Goal: Check status: Check status

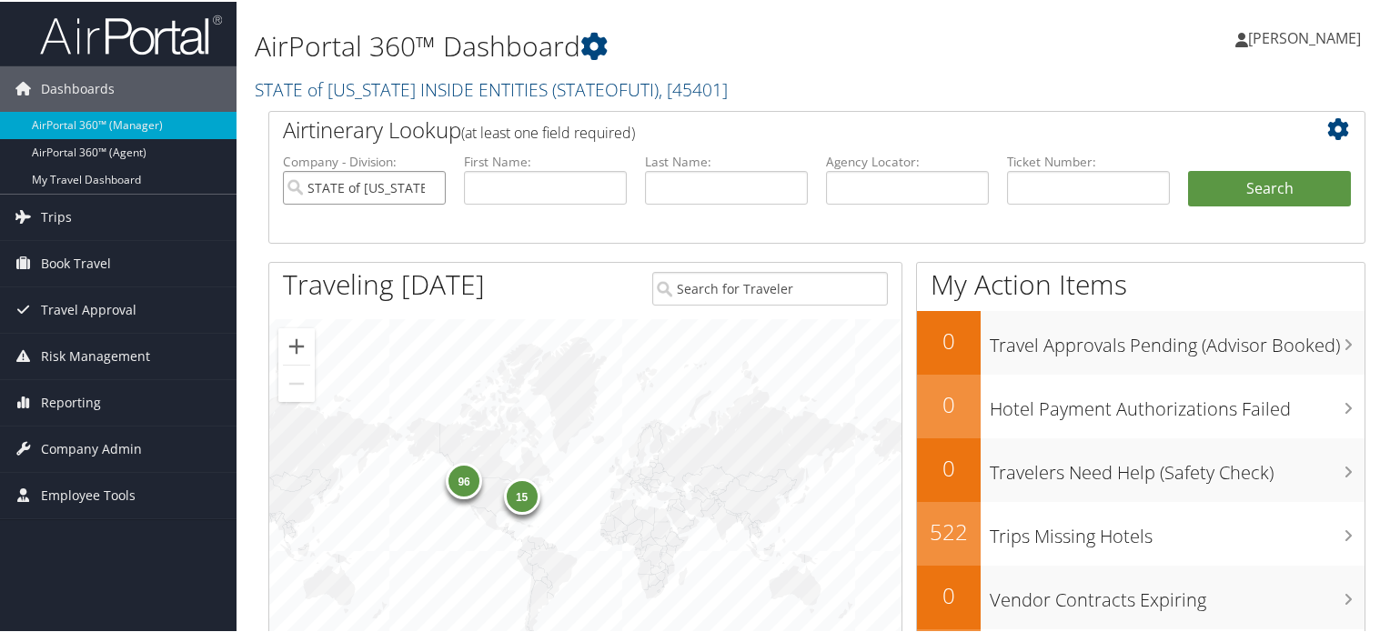
click at [427, 187] on input "STATE of UTAH INSIDE ENTITIES" at bounding box center [364, 186] width 163 height 34
click at [1041, 188] on input "text" at bounding box center [1088, 186] width 163 height 34
paste input "0162326500176"
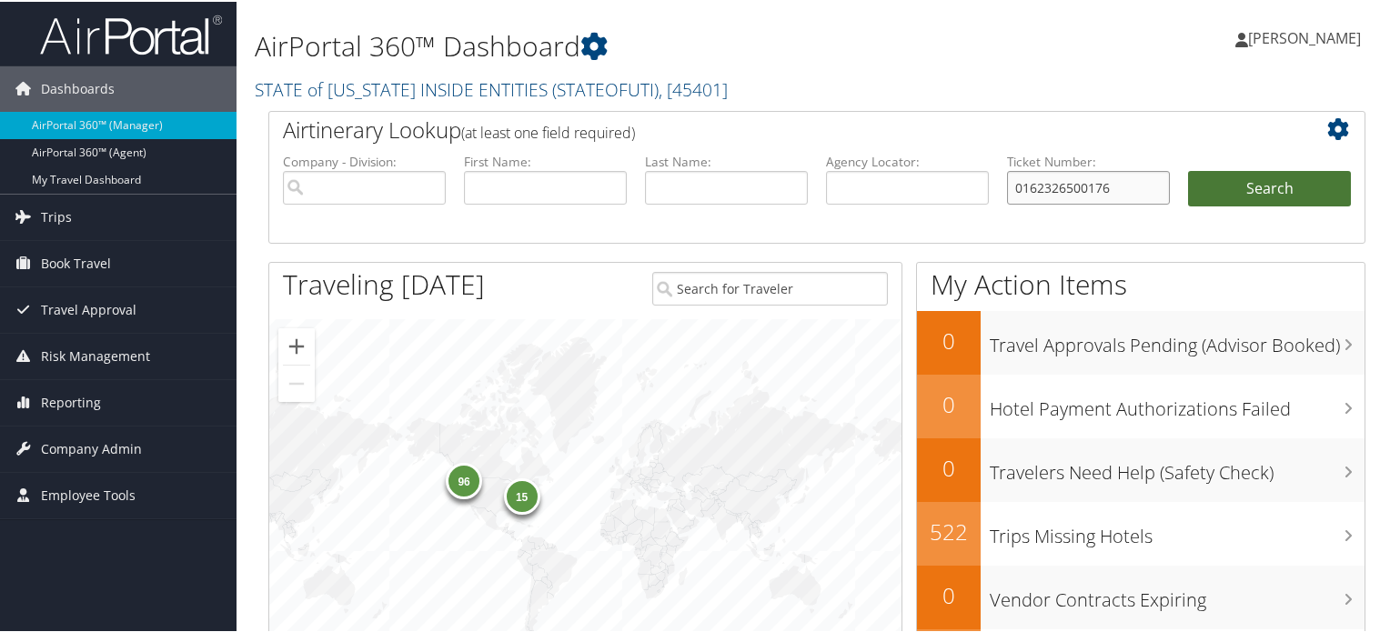
type input "0162326500176"
click at [1219, 196] on button "Search" at bounding box center [1269, 187] width 163 height 36
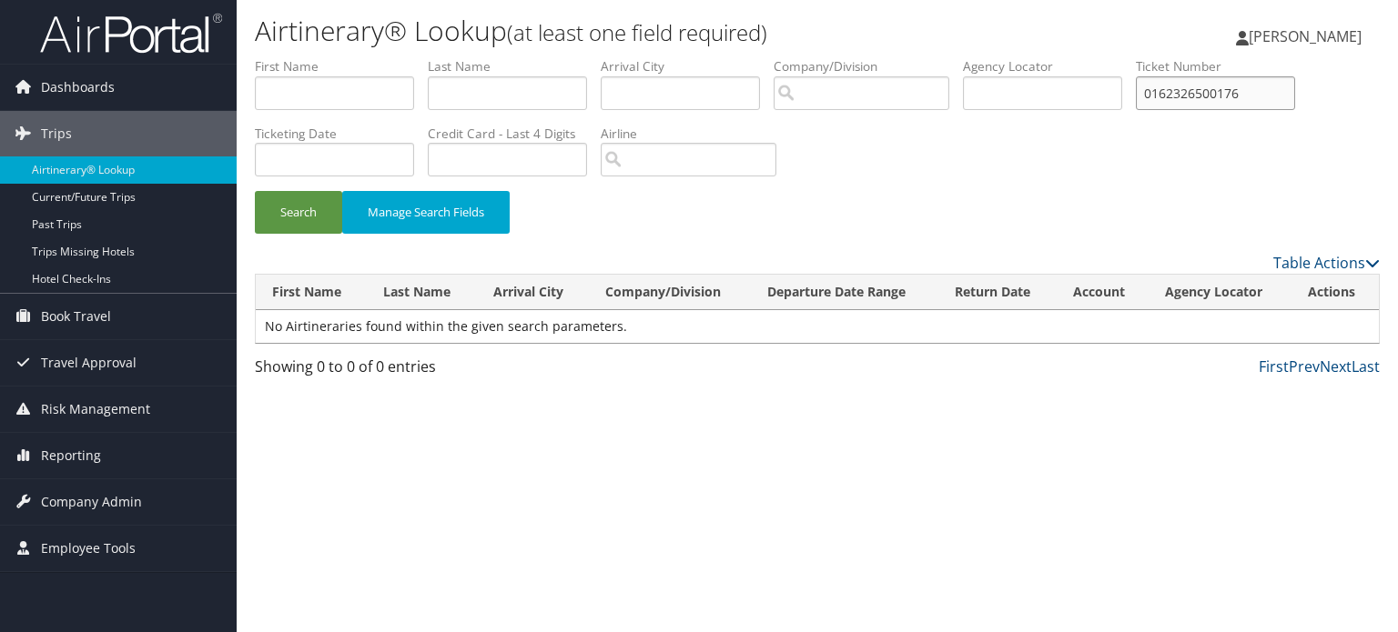
click at [1217, 97] on input "0162326500176" at bounding box center [1215, 93] width 159 height 34
click at [528, 169] on input "text" at bounding box center [507, 160] width 159 height 34
click at [534, 165] on input "text" at bounding box center [507, 160] width 159 height 34
type input "9268"
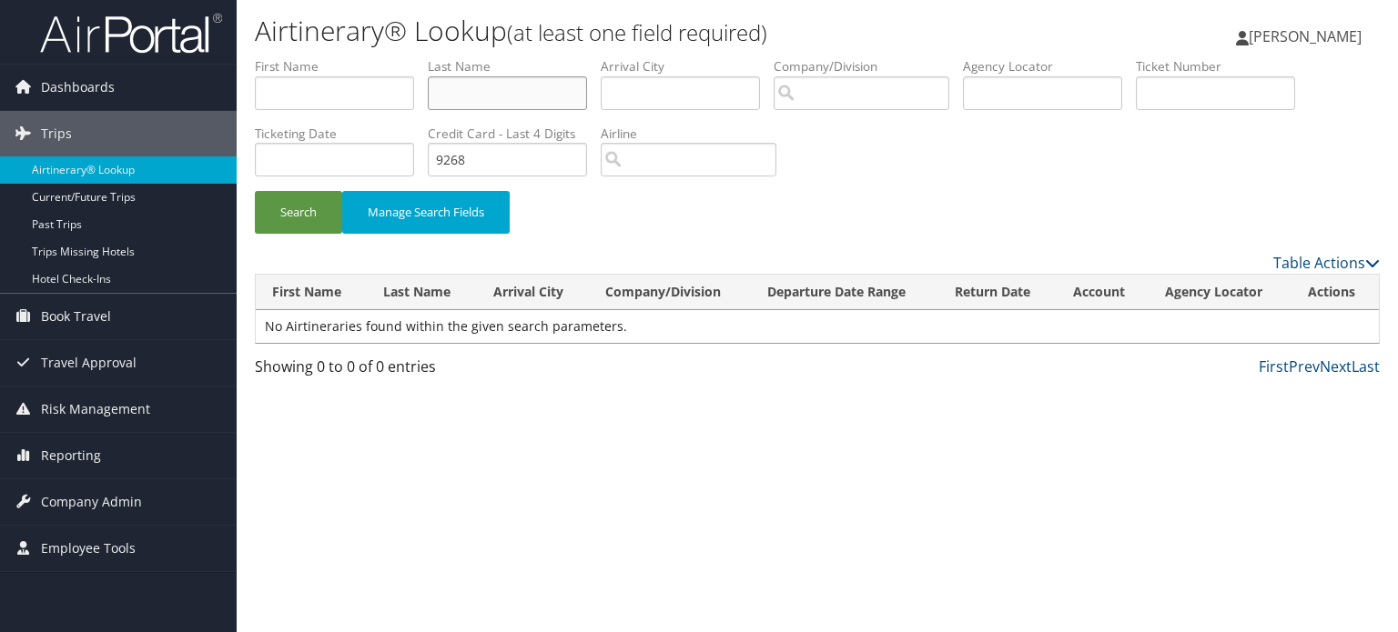
click at [499, 95] on input "text" at bounding box center [507, 93] width 159 height 34
type input "baker"
click at [304, 196] on button "Search" at bounding box center [298, 212] width 87 height 43
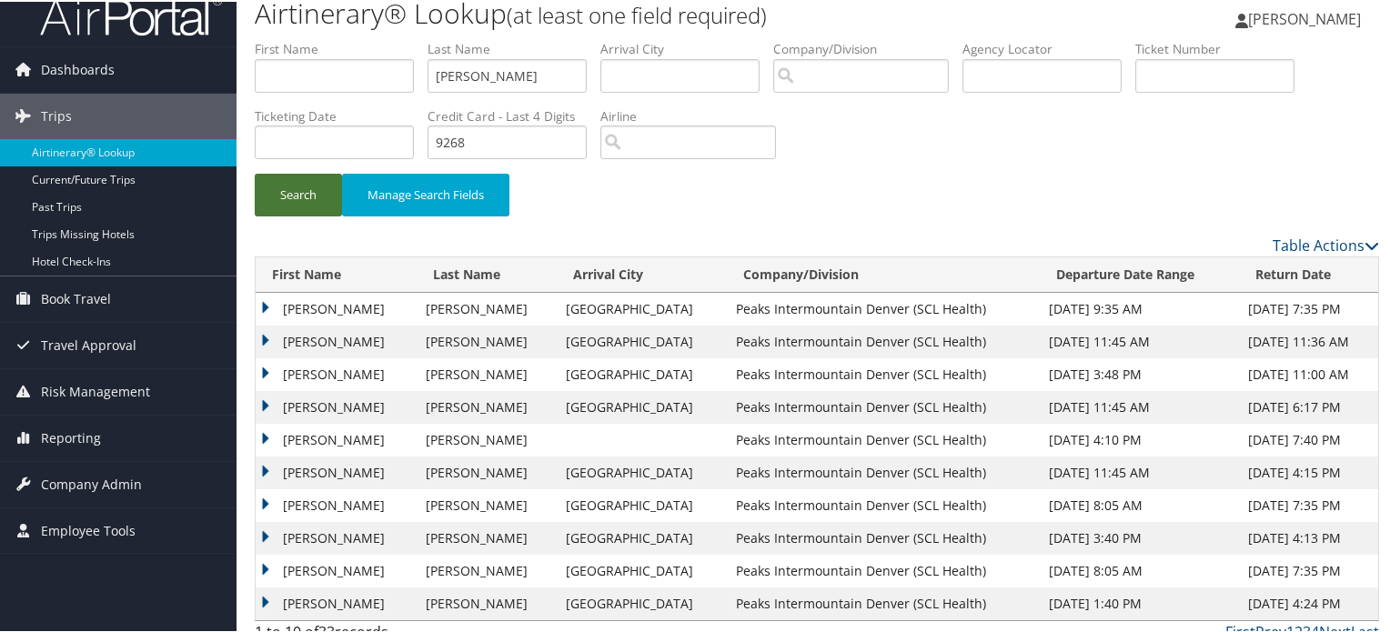
scroll to position [36, 0]
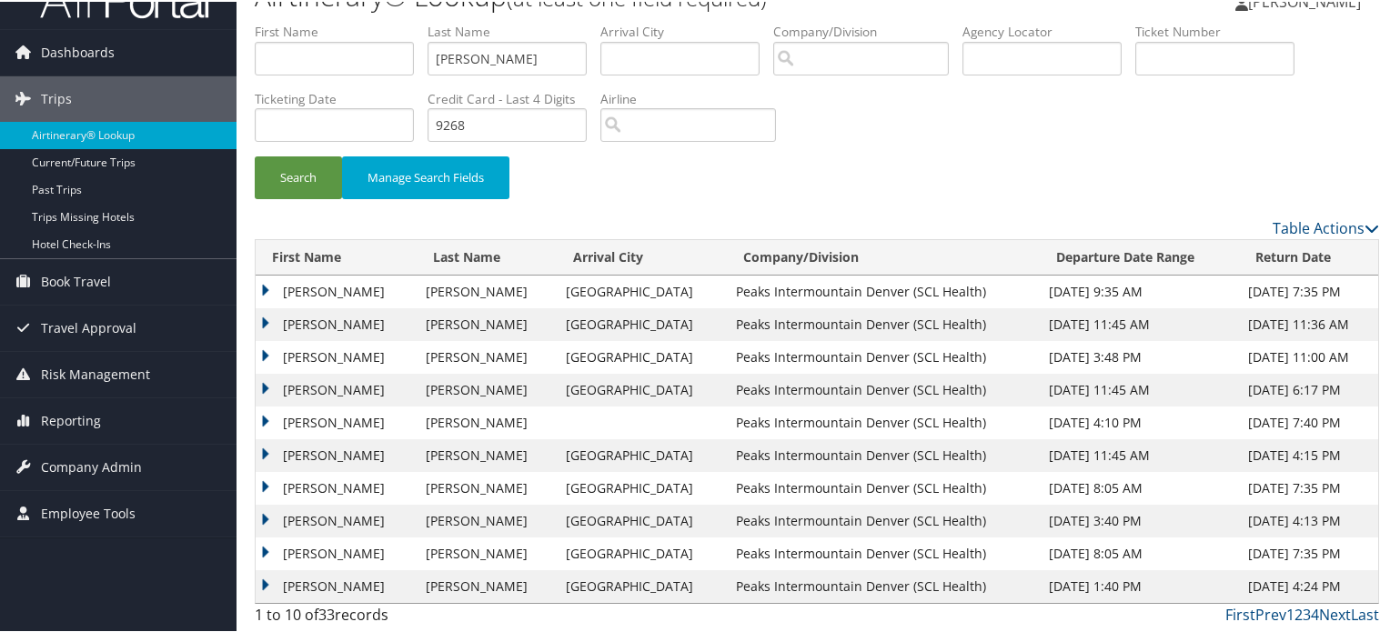
click at [267, 416] on td "ALAN SCOTT" at bounding box center [336, 421] width 161 height 33
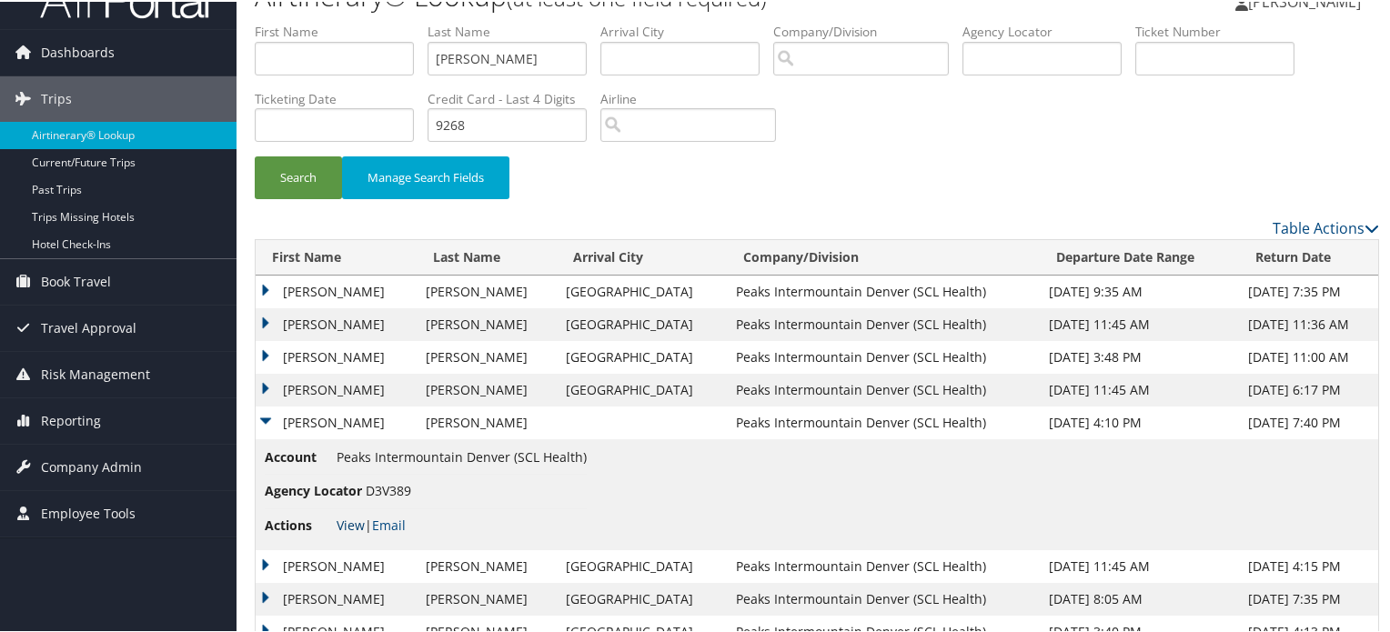
click at [350, 522] on link "View" at bounding box center [351, 523] width 28 height 17
click at [267, 419] on td "ALAN SCOTT" at bounding box center [336, 421] width 161 height 33
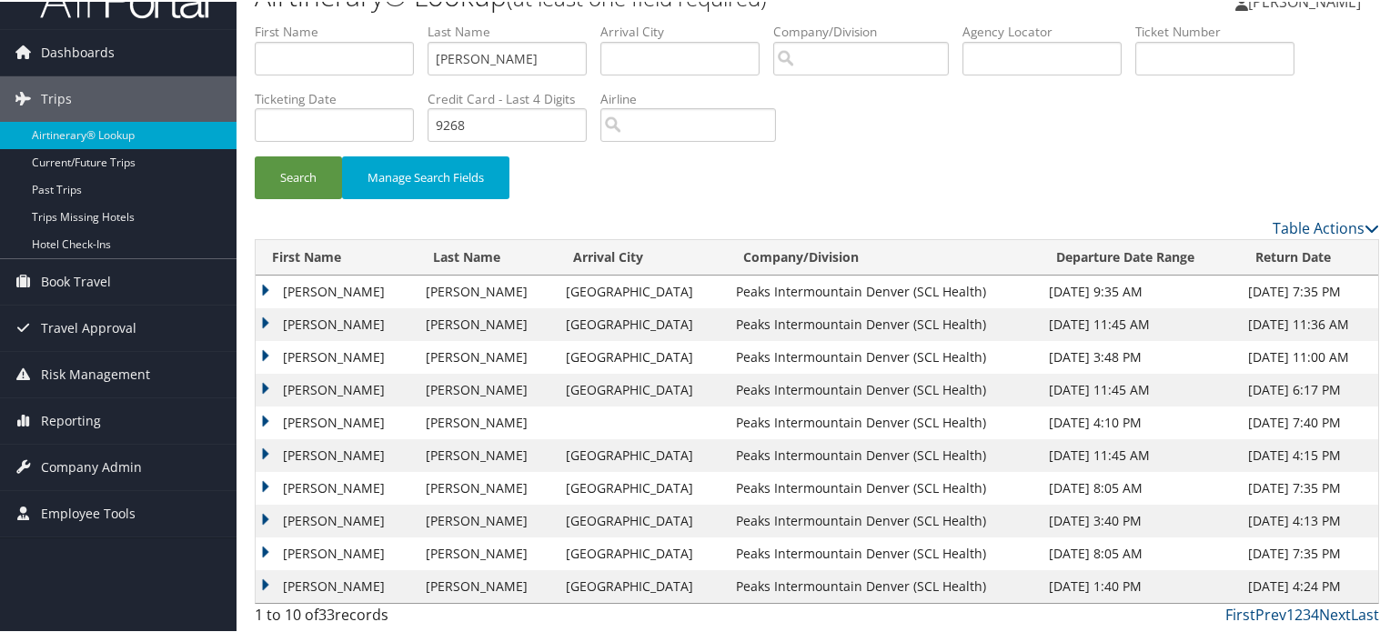
click at [269, 383] on td "ALAN SCOTT" at bounding box center [336, 388] width 161 height 33
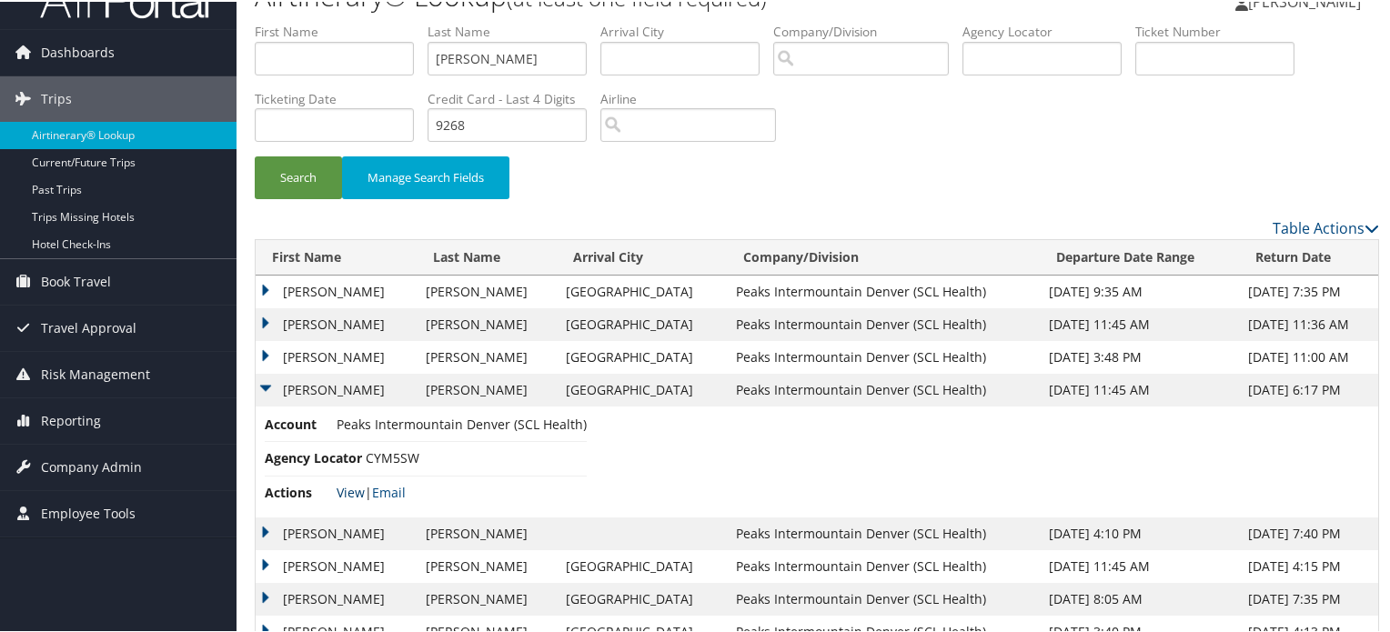
click at [354, 492] on link "View" at bounding box center [351, 490] width 28 height 17
click at [262, 387] on td "ALAN SCOTT" at bounding box center [336, 388] width 161 height 33
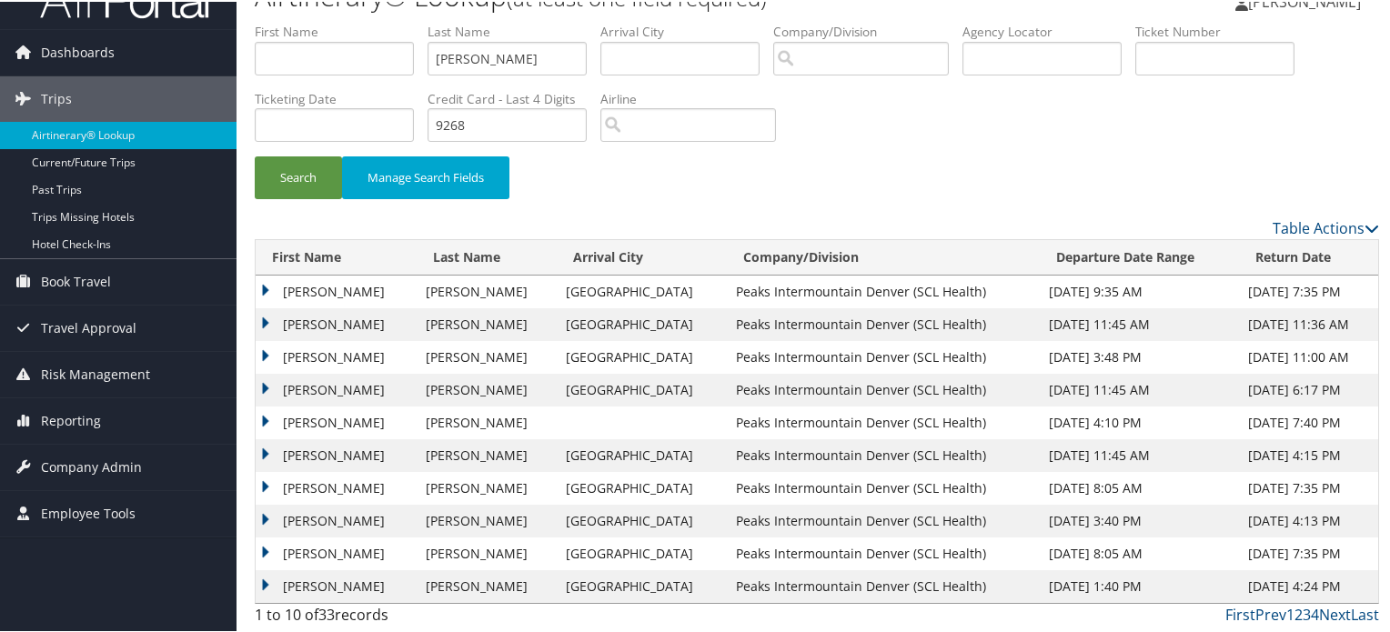
click at [269, 421] on td "ALAN SCOTT" at bounding box center [336, 421] width 161 height 33
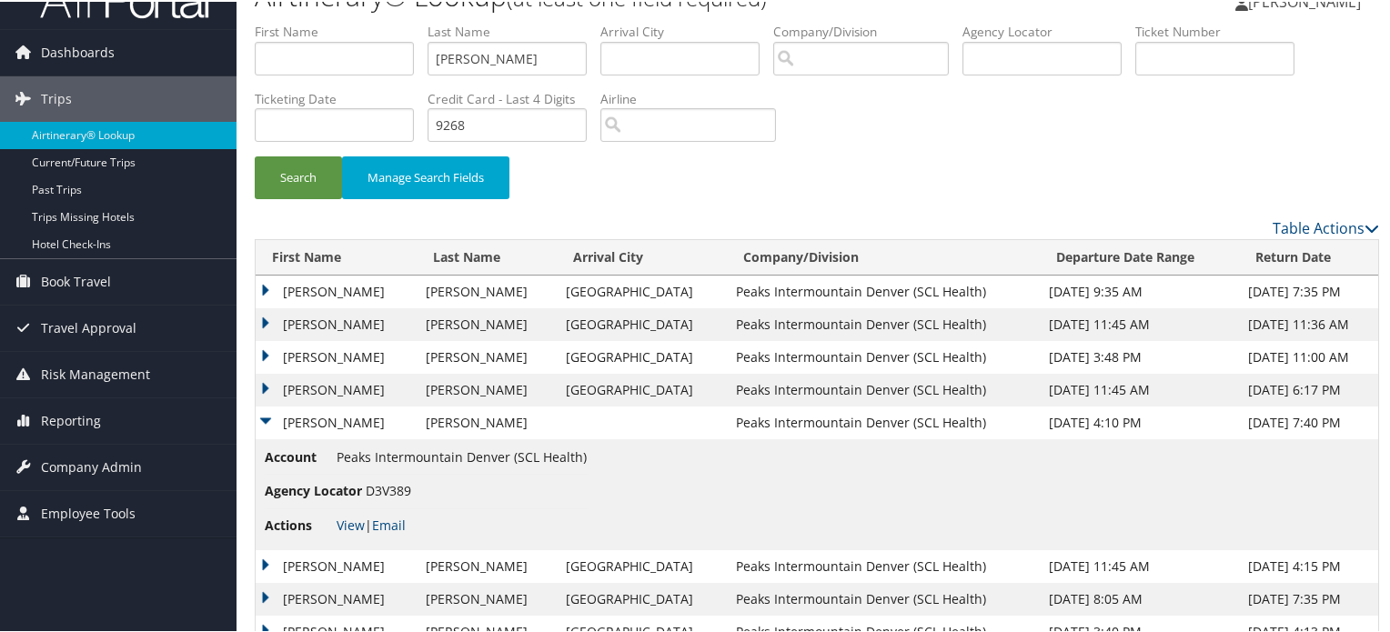
click at [269, 421] on td "ALAN SCOTT" at bounding box center [336, 421] width 161 height 33
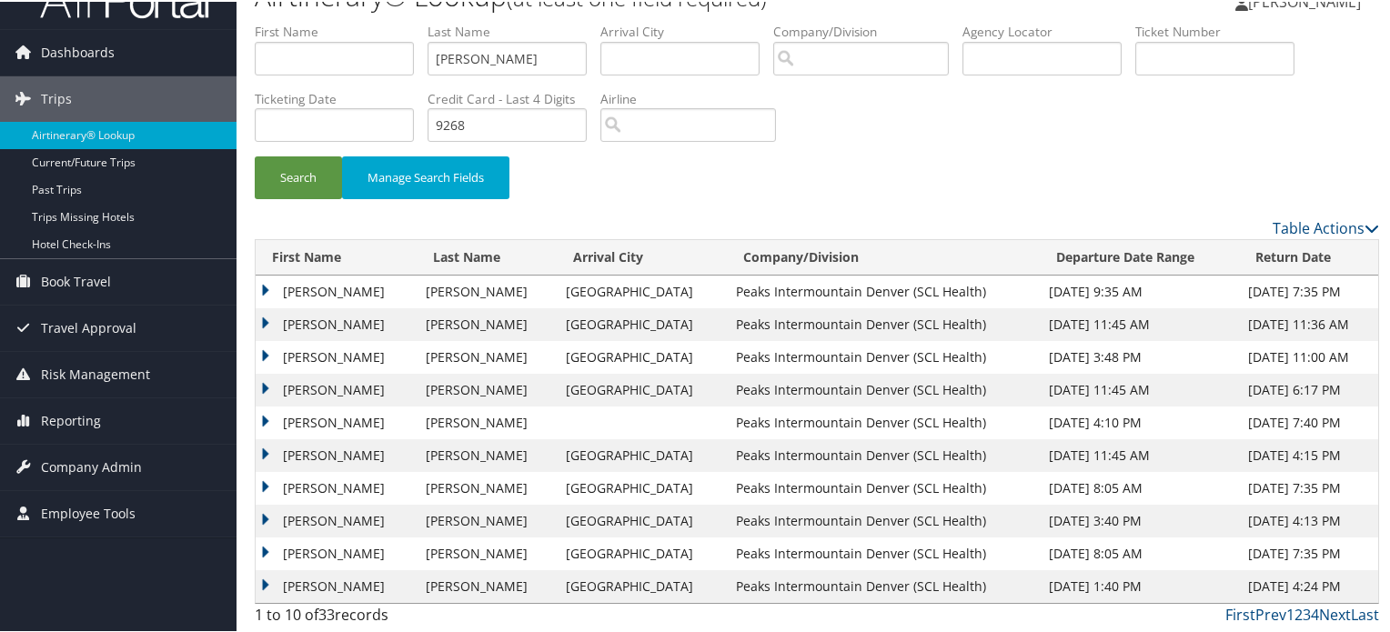
click at [265, 352] on td "ALAN SCOTT" at bounding box center [336, 355] width 161 height 33
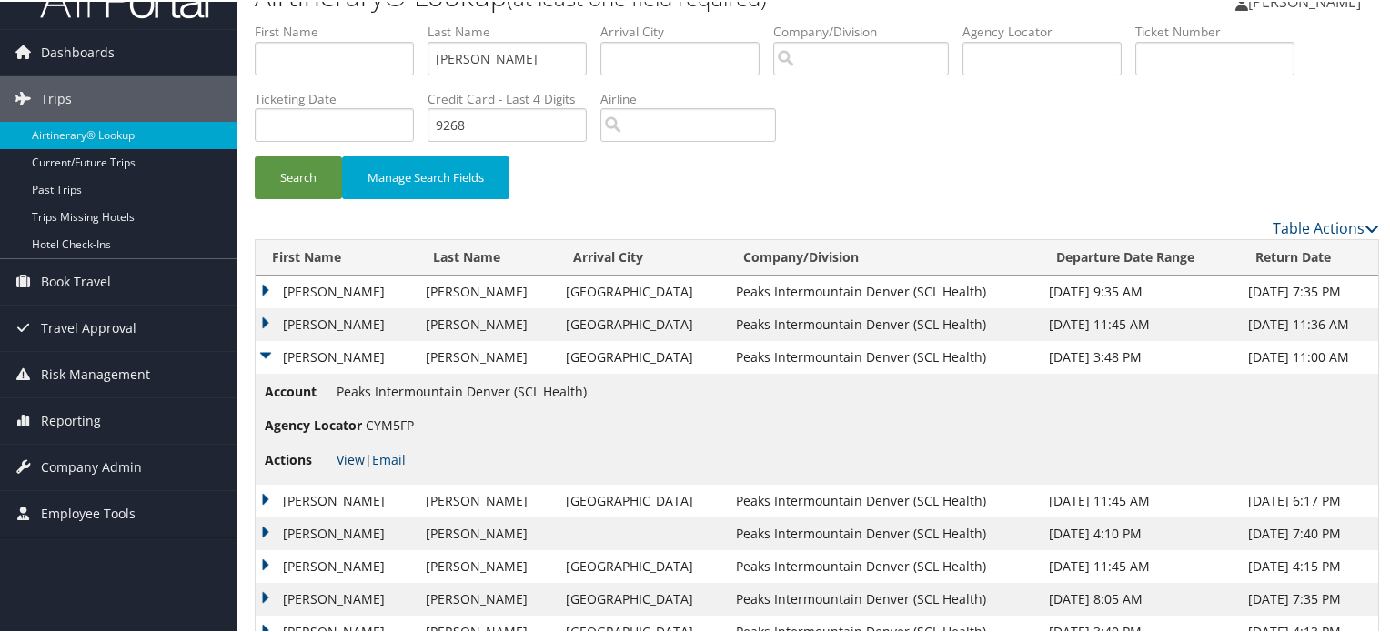
click at [351, 456] on link "View" at bounding box center [351, 458] width 28 height 17
click at [269, 323] on td "ALAN SCOTT" at bounding box center [336, 323] width 161 height 33
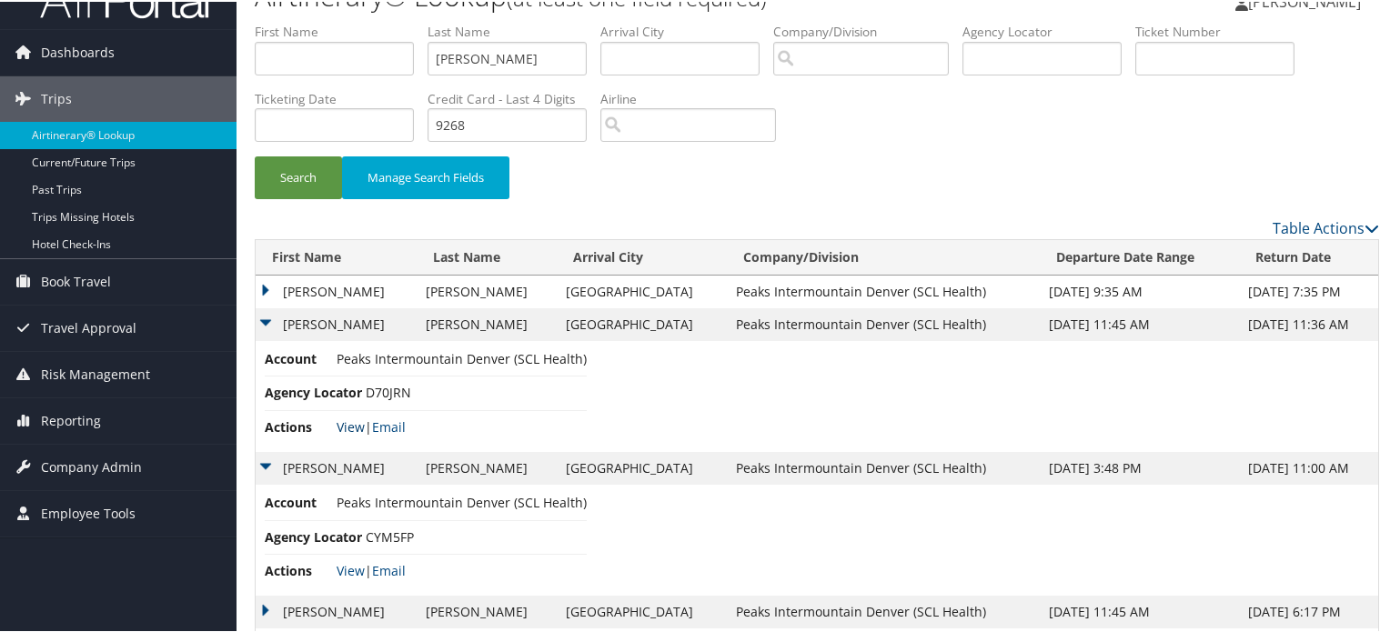
click at [348, 419] on link "View" at bounding box center [351, 425] width 28 height 17
click at [263, 320] on td "ALAN SCOTT" at bounding box center [336, 323] width 161 height 33
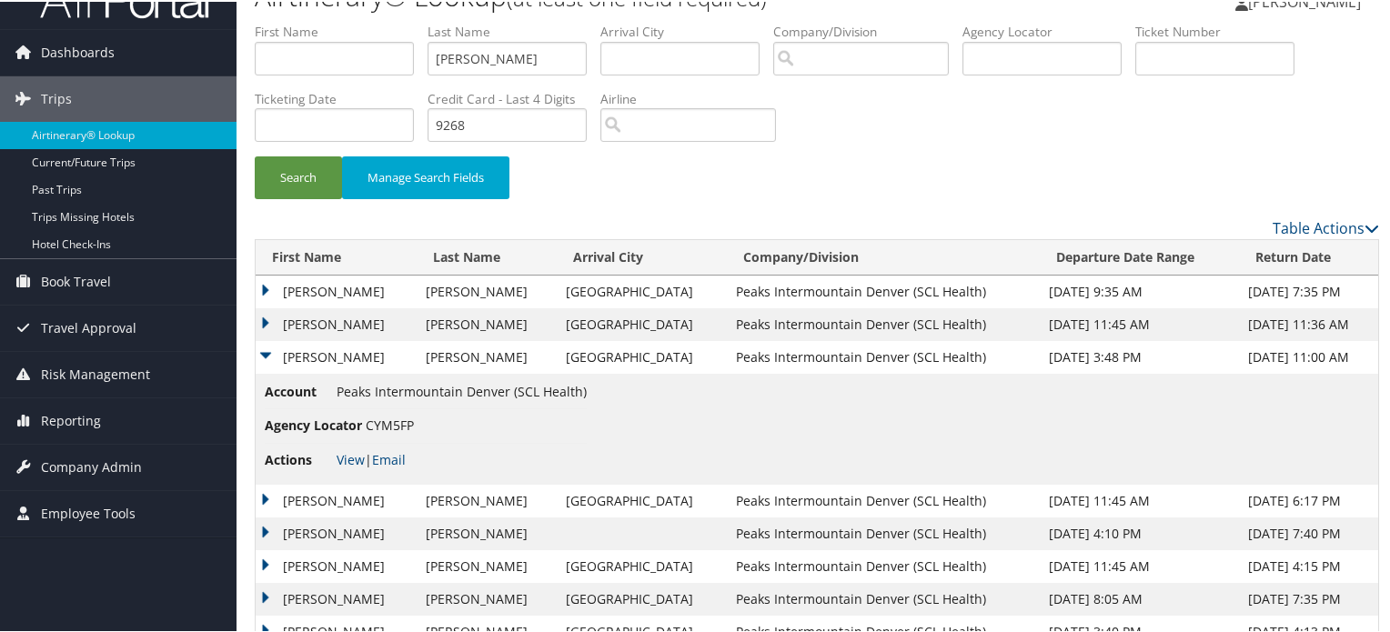
click at [264, 284] on td "ALAN SCOTT" at bounding box center [336, 290] width 161 height 33
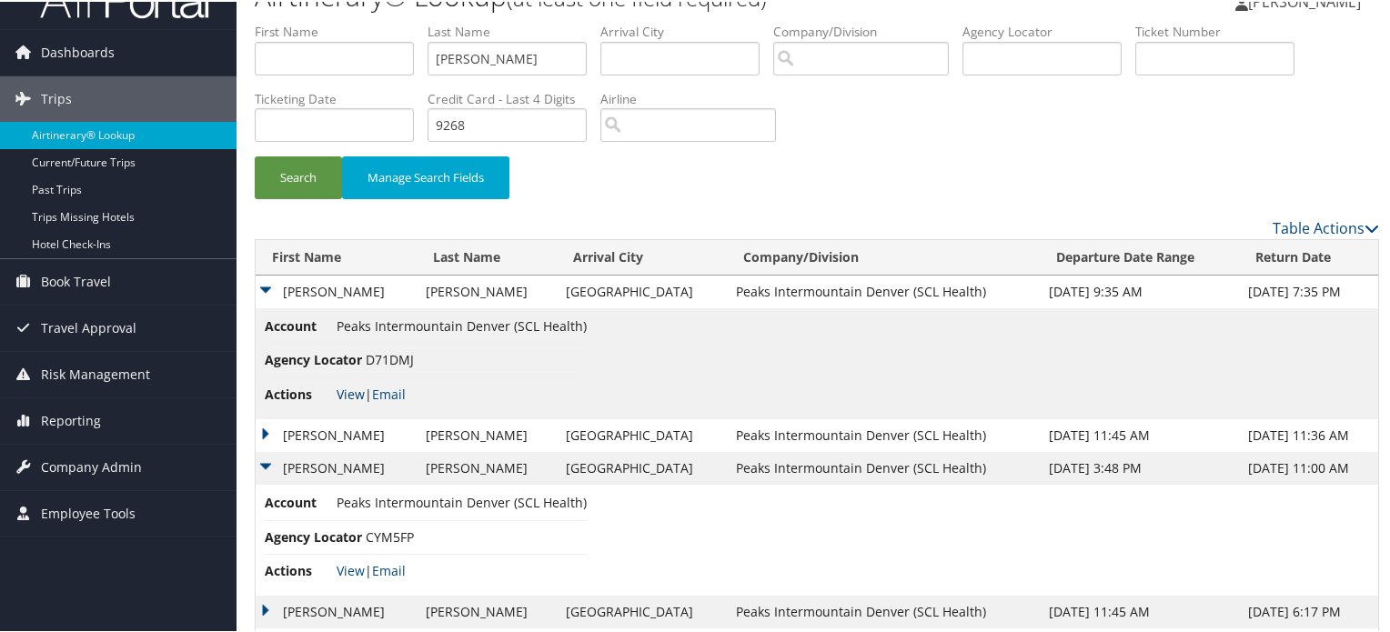
click at [354, 391] on link "View" at bounding box center [351, 392] width 28 height 17
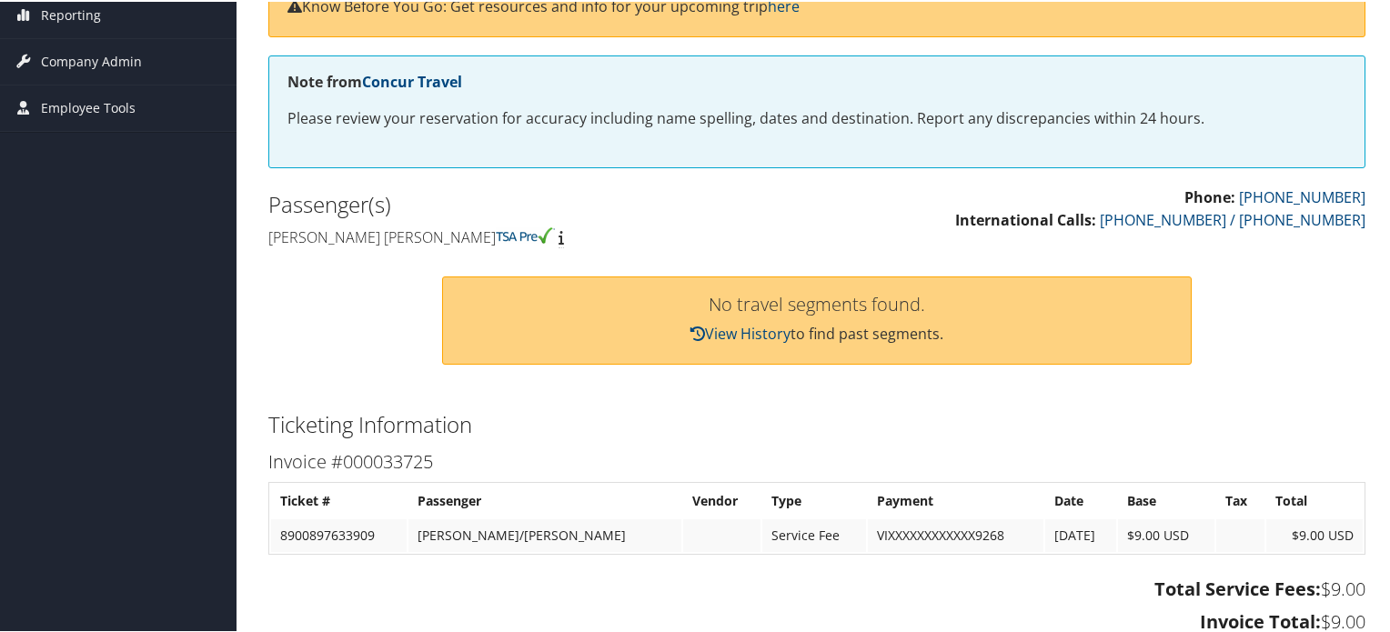
scroll to position [138, 0]
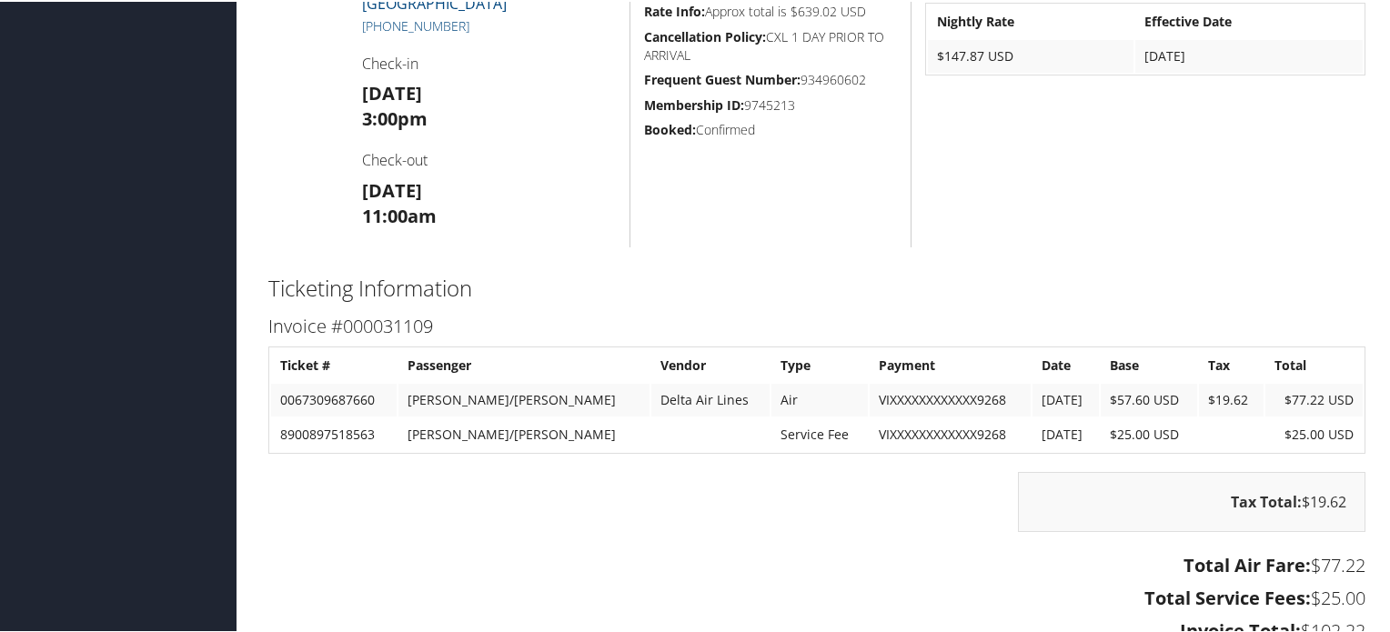
scroll to position [757, 0]
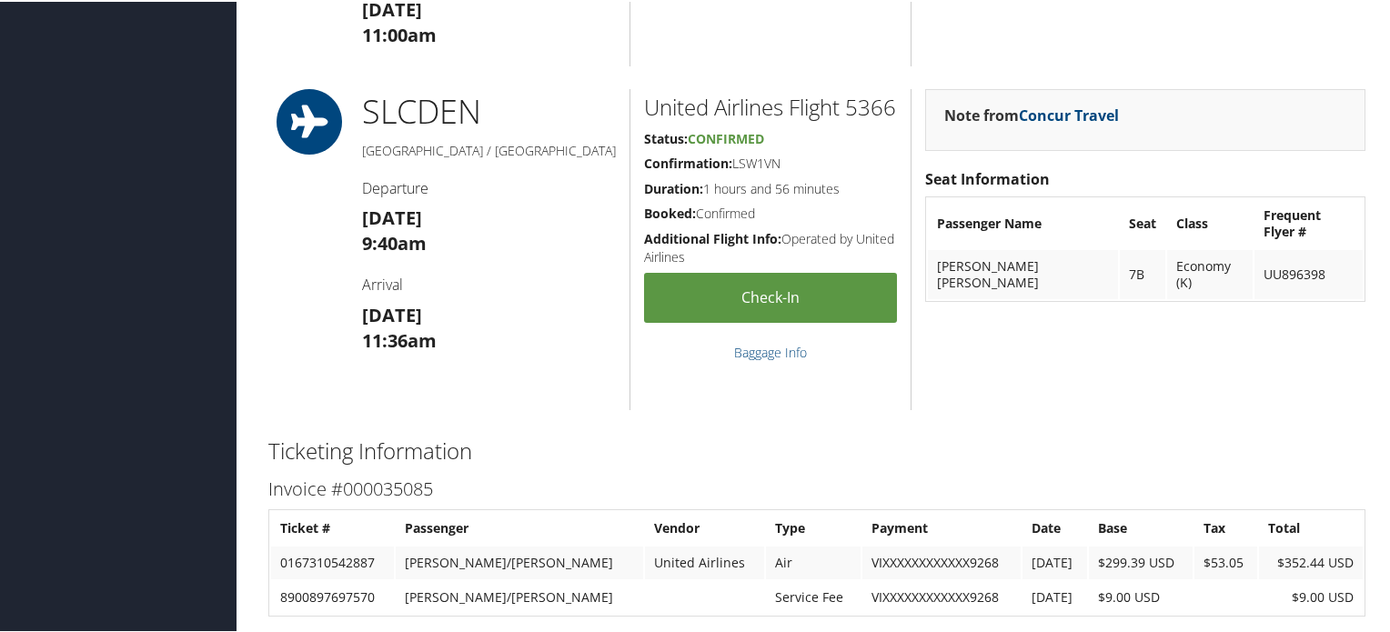
scroll to position [1750, 0]
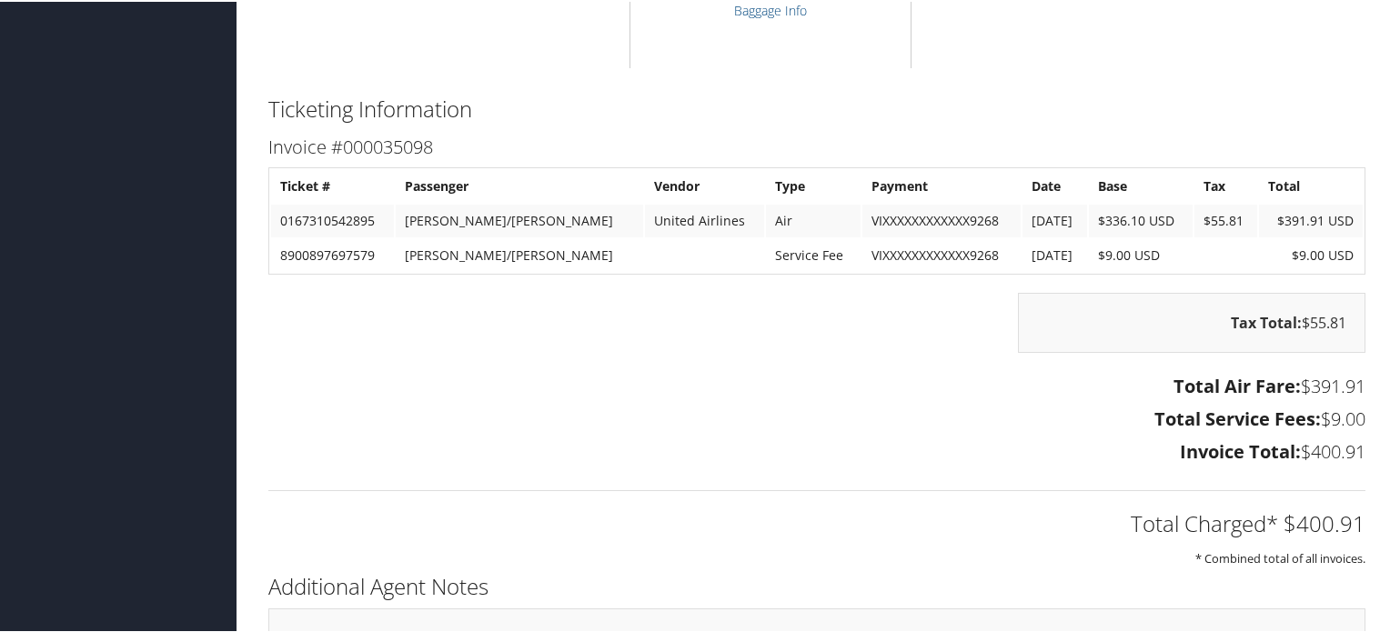
scroll to position [1318, 0]
